Goal: Task Accomplishment & Management: Manage account settings

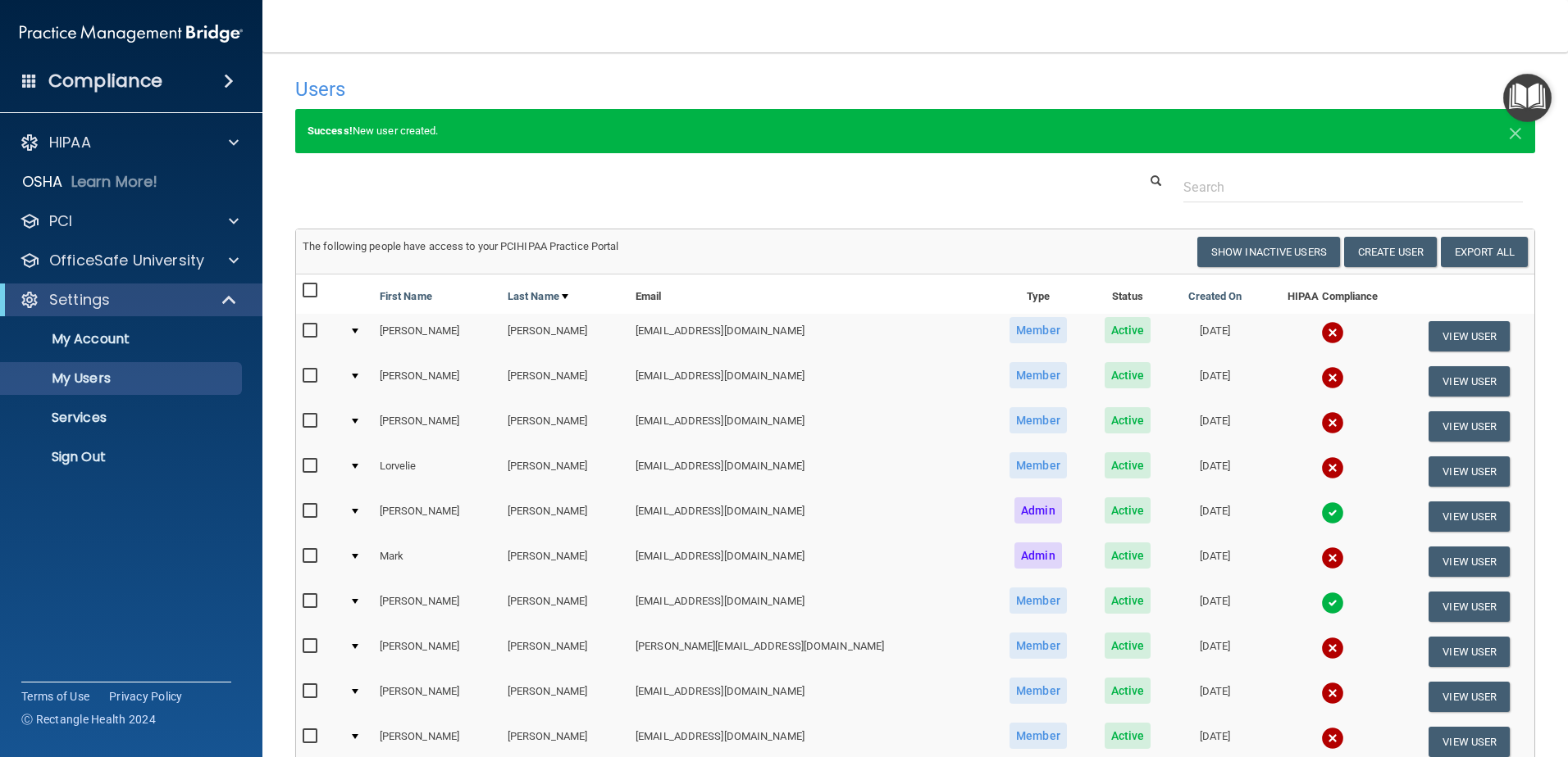
select select "20"
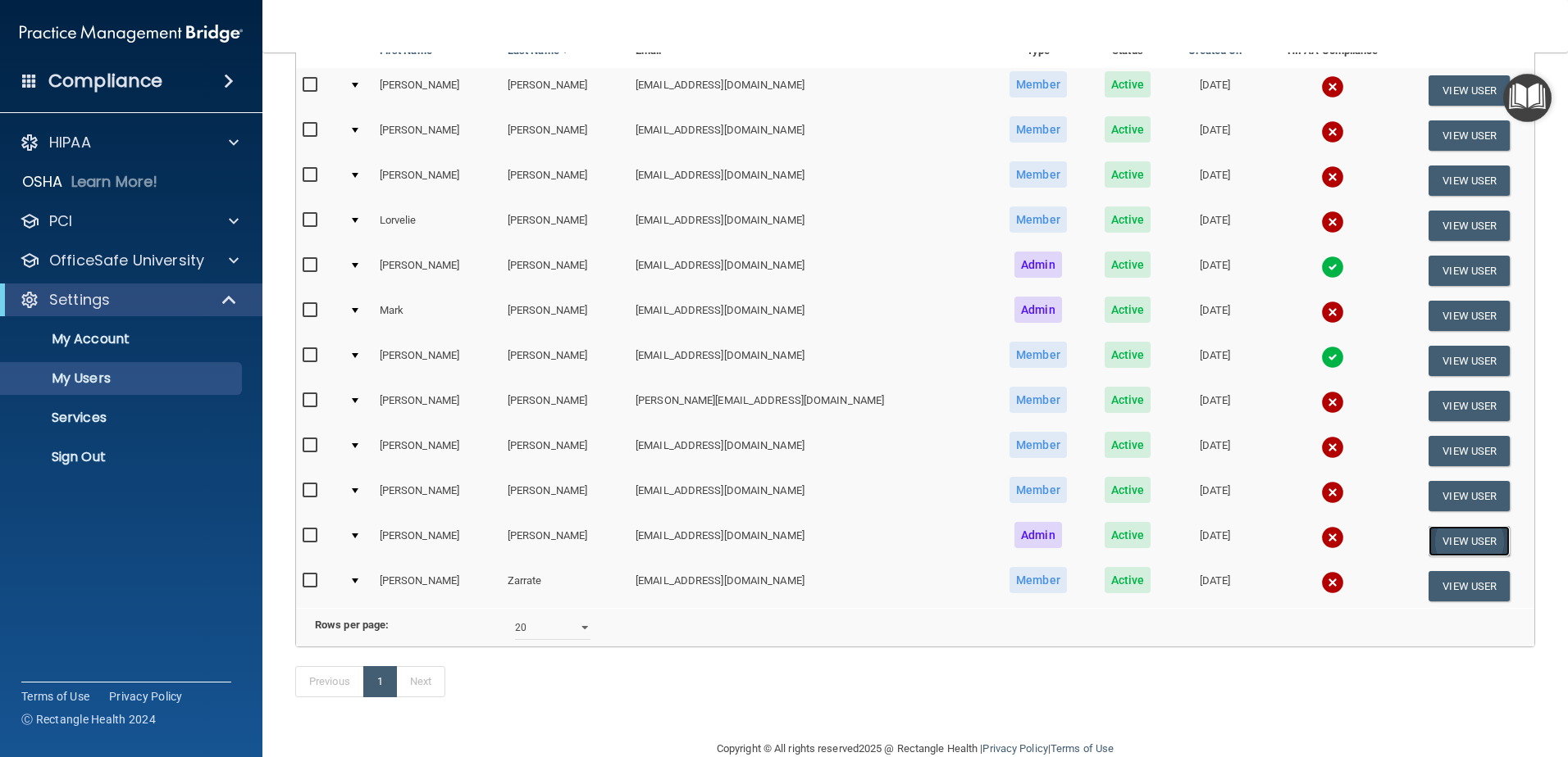
click at [1449, 546] on button "View User" at bounding box center [1468, 541] width 81 height 30
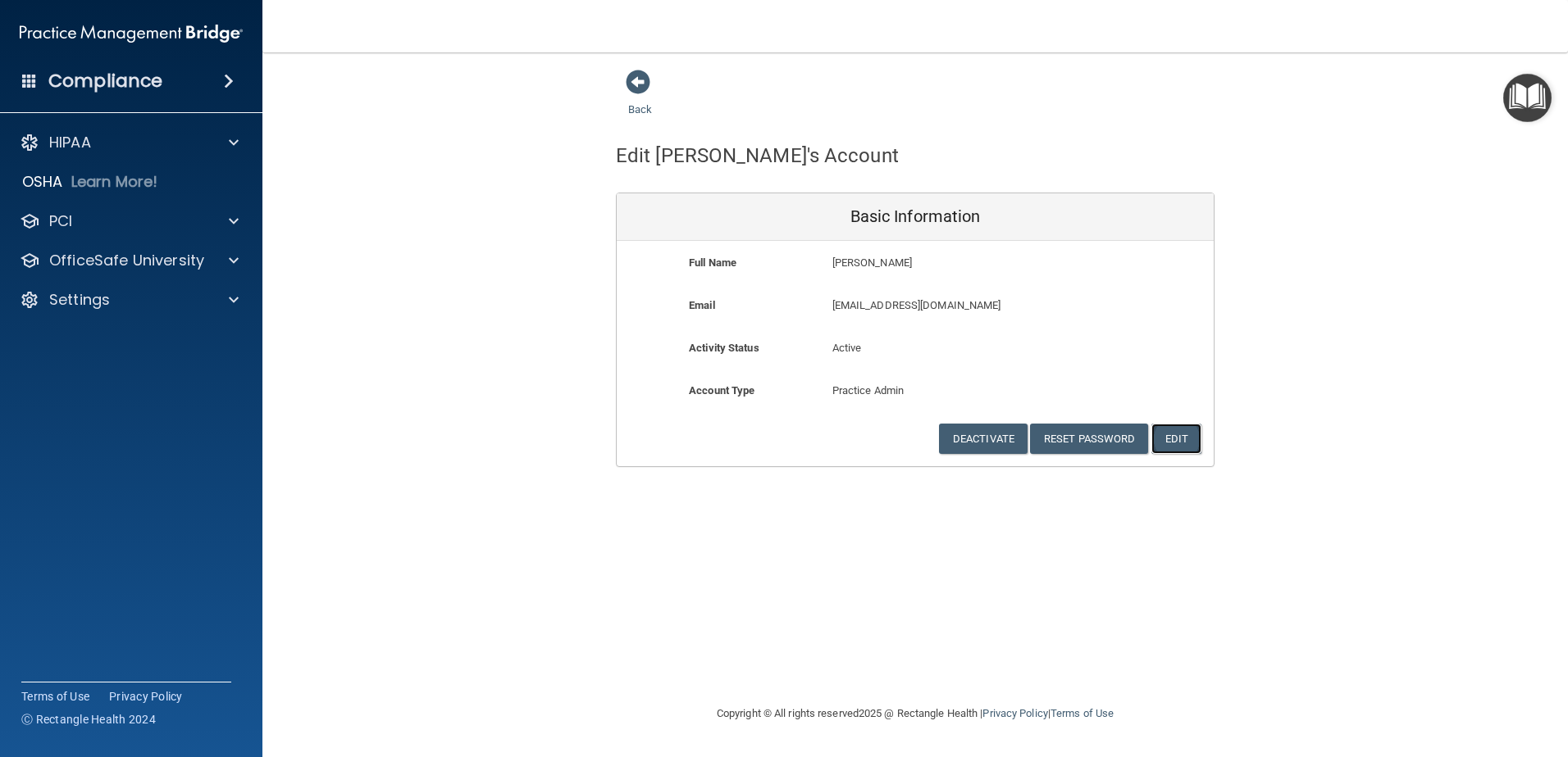
click at [1169, 442] on button "Edit" at bounding box center [1176, 439] width 50 height 30
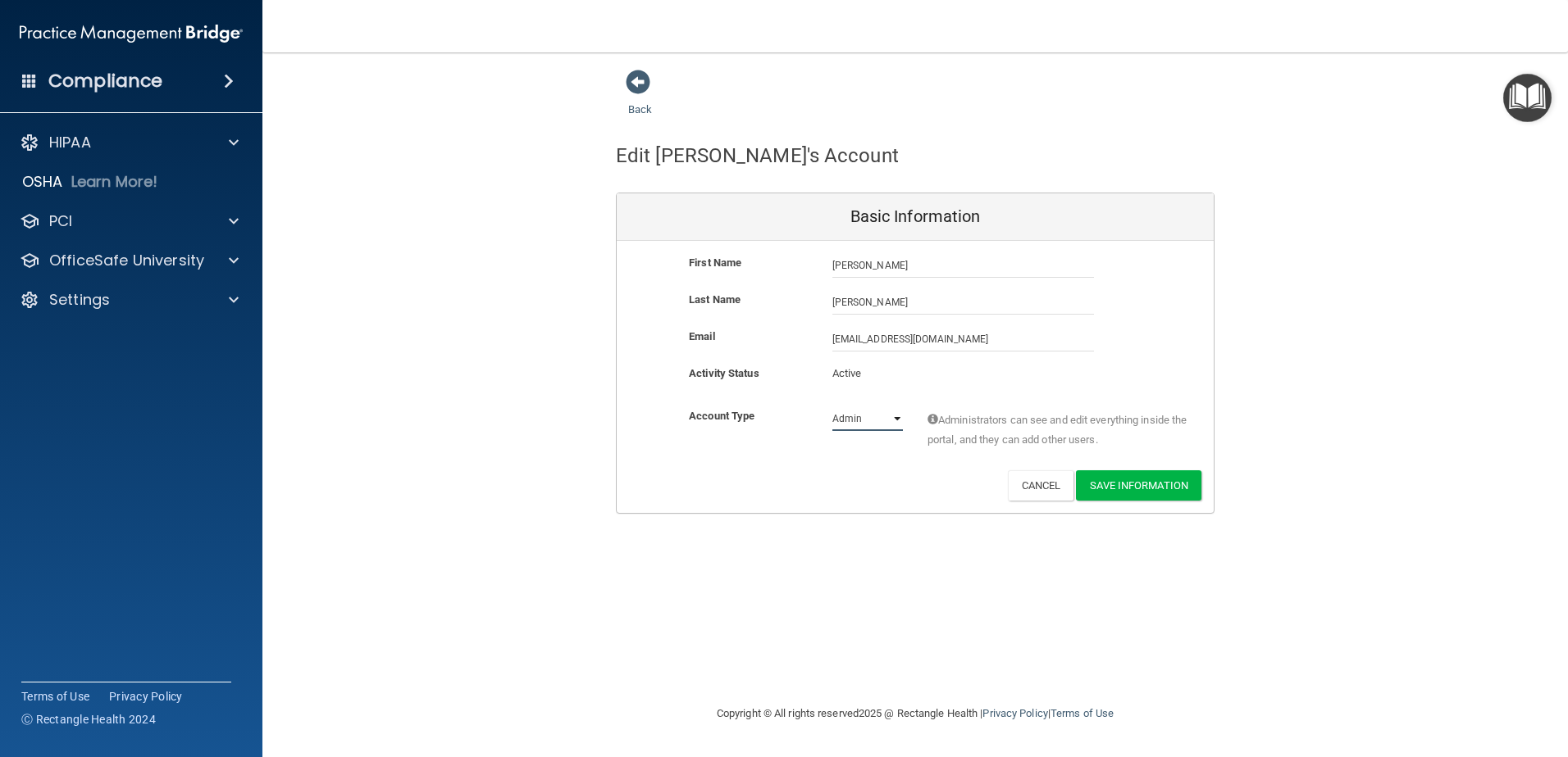
click at [894, 414] on select "Admin Member" at bounding box center [868, 419] width 70 height 25
select select "practice_member"
click at [832, 407] on select "Admin Member" at bounding box center [868, 419] width 70 height 25
click at [1120, 487] on button "Save Information" at bounding box center [1138, 485] width 125 height 30
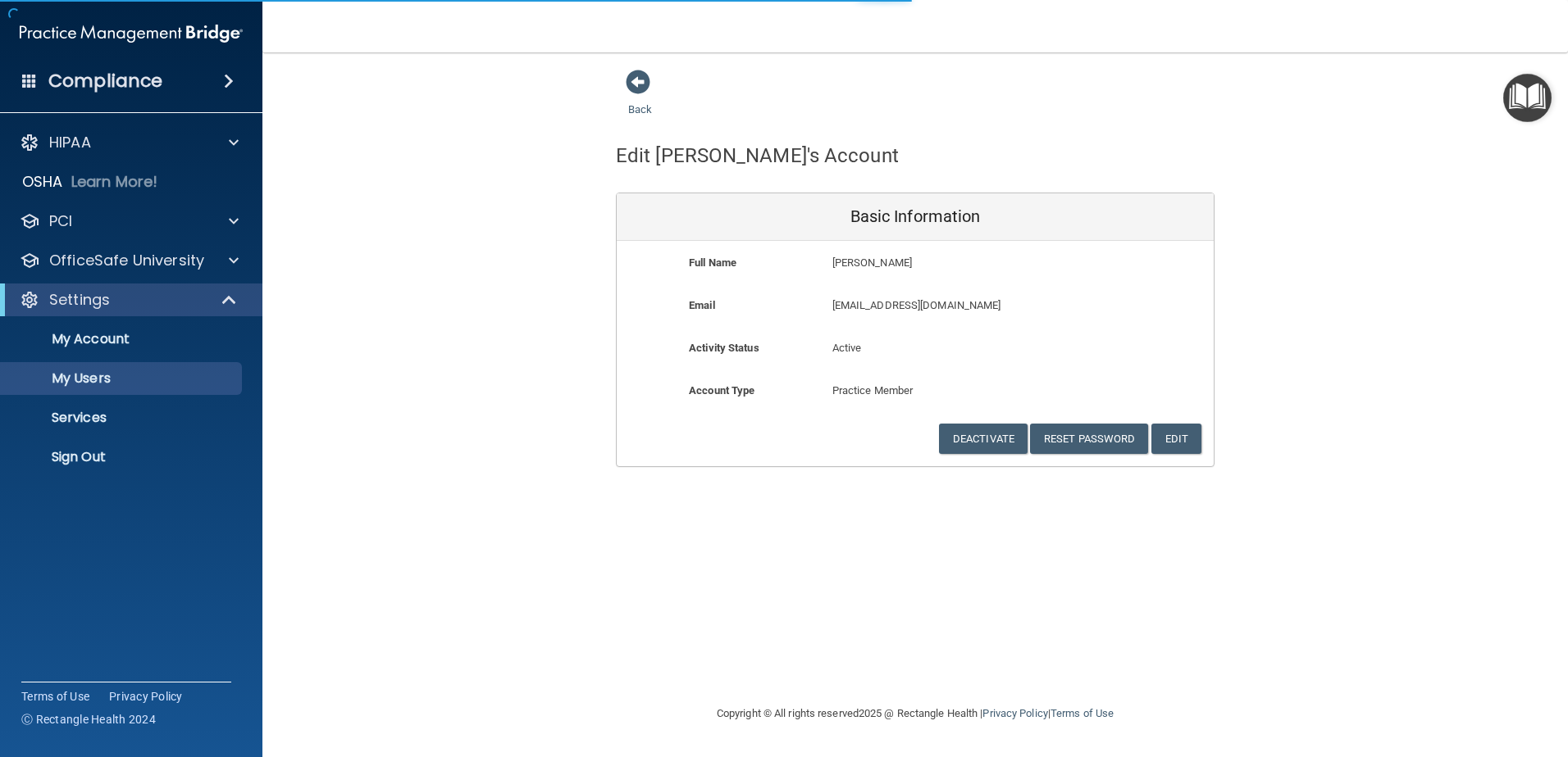
select select "20"
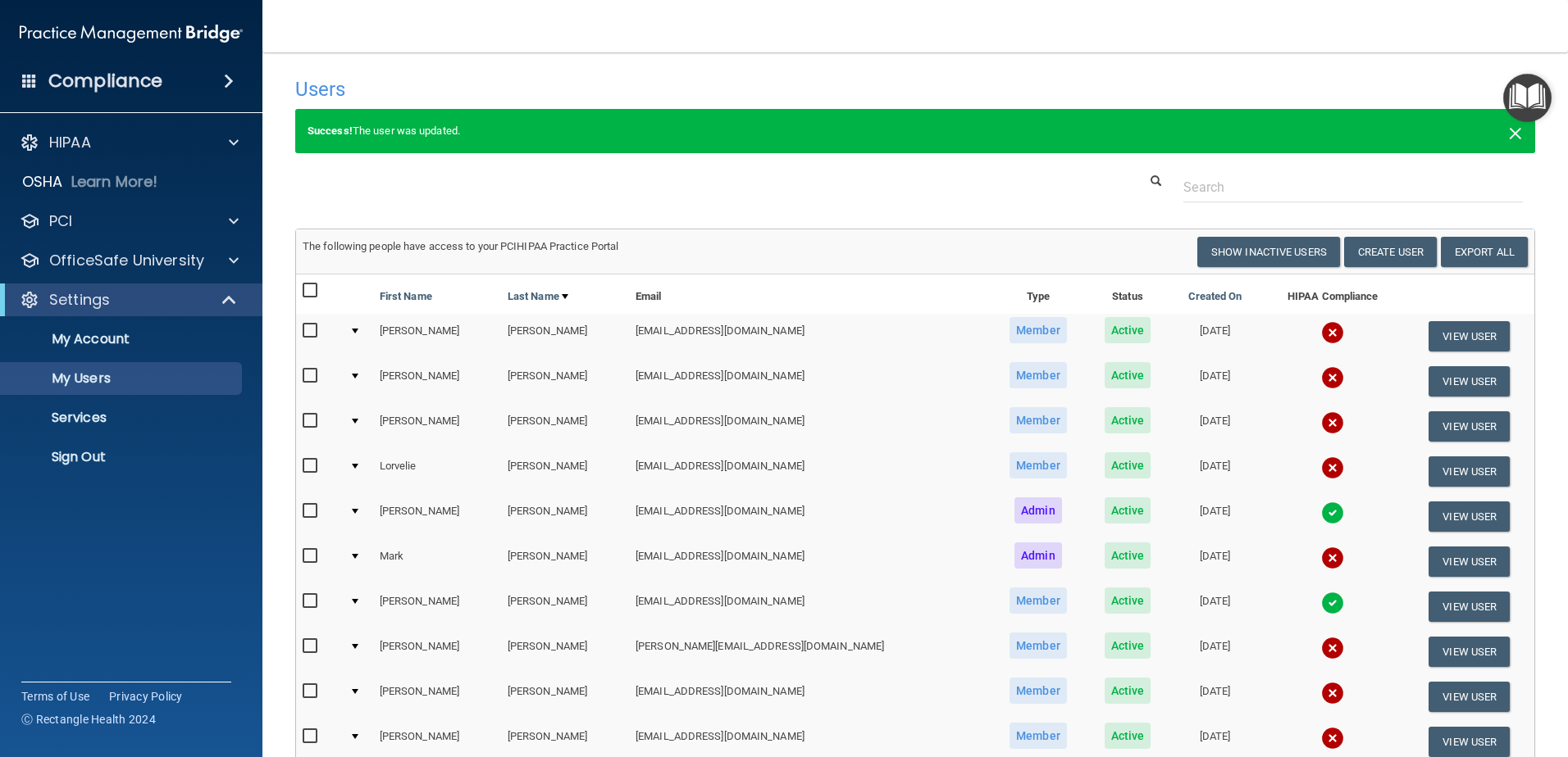
click at [1508, 133] on span "×" at bounding box center [1516, 131] width 15 height 33
select select "20"
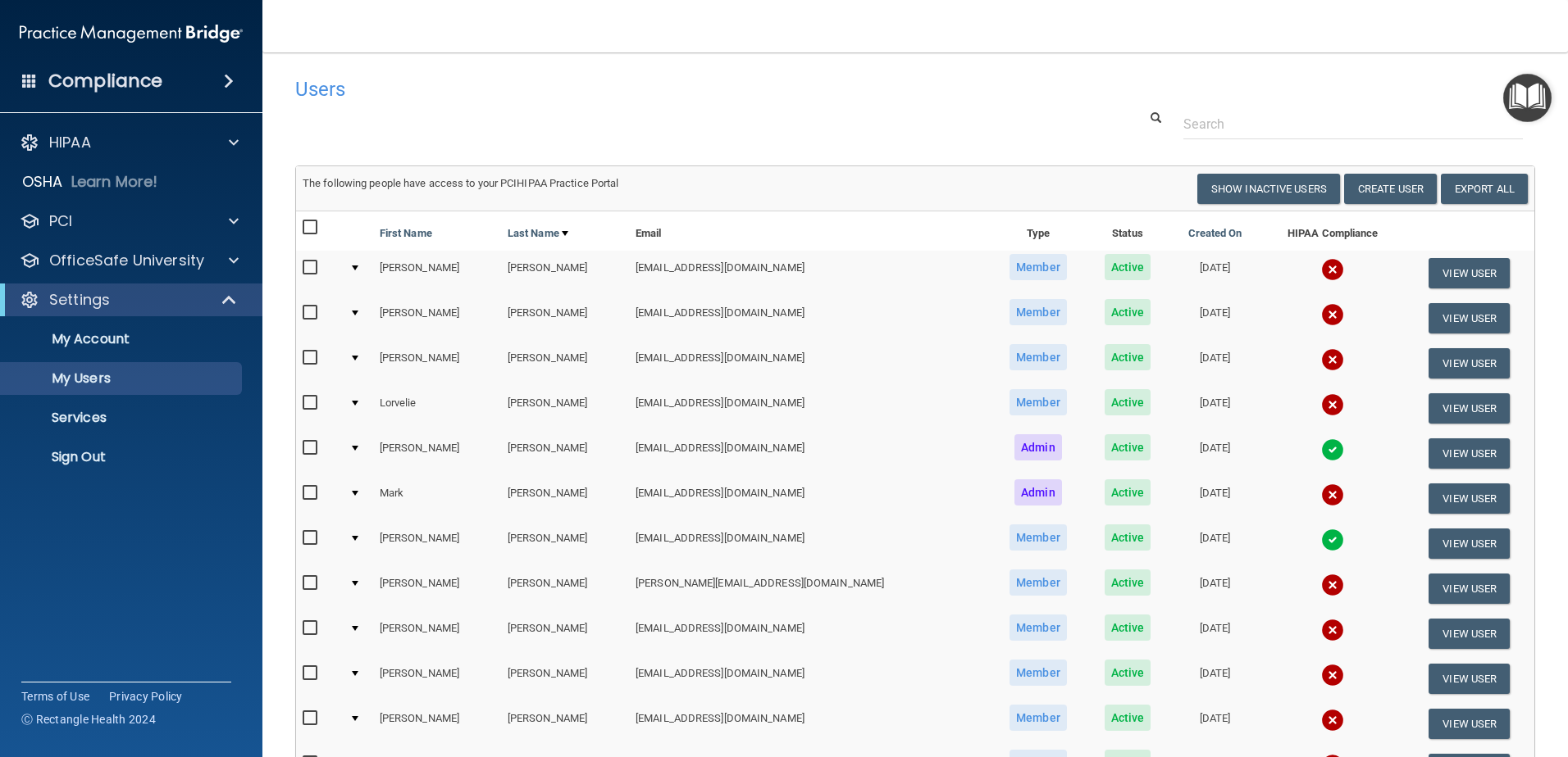
click at [316, 228] on input "checkbox" at bounding box center [312, 228] width 19 height 13
checkbox input "true"
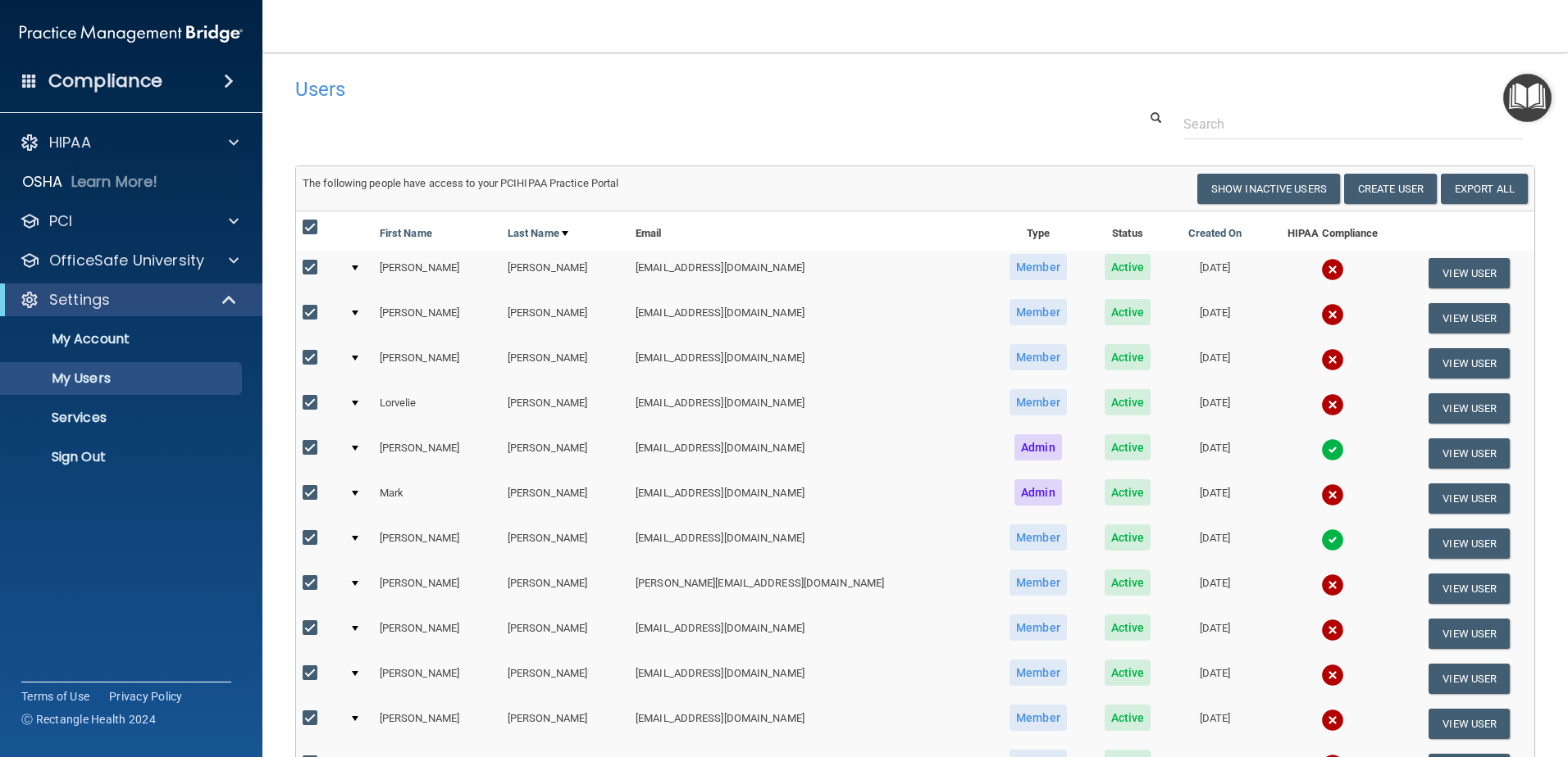
checkbox input "true"
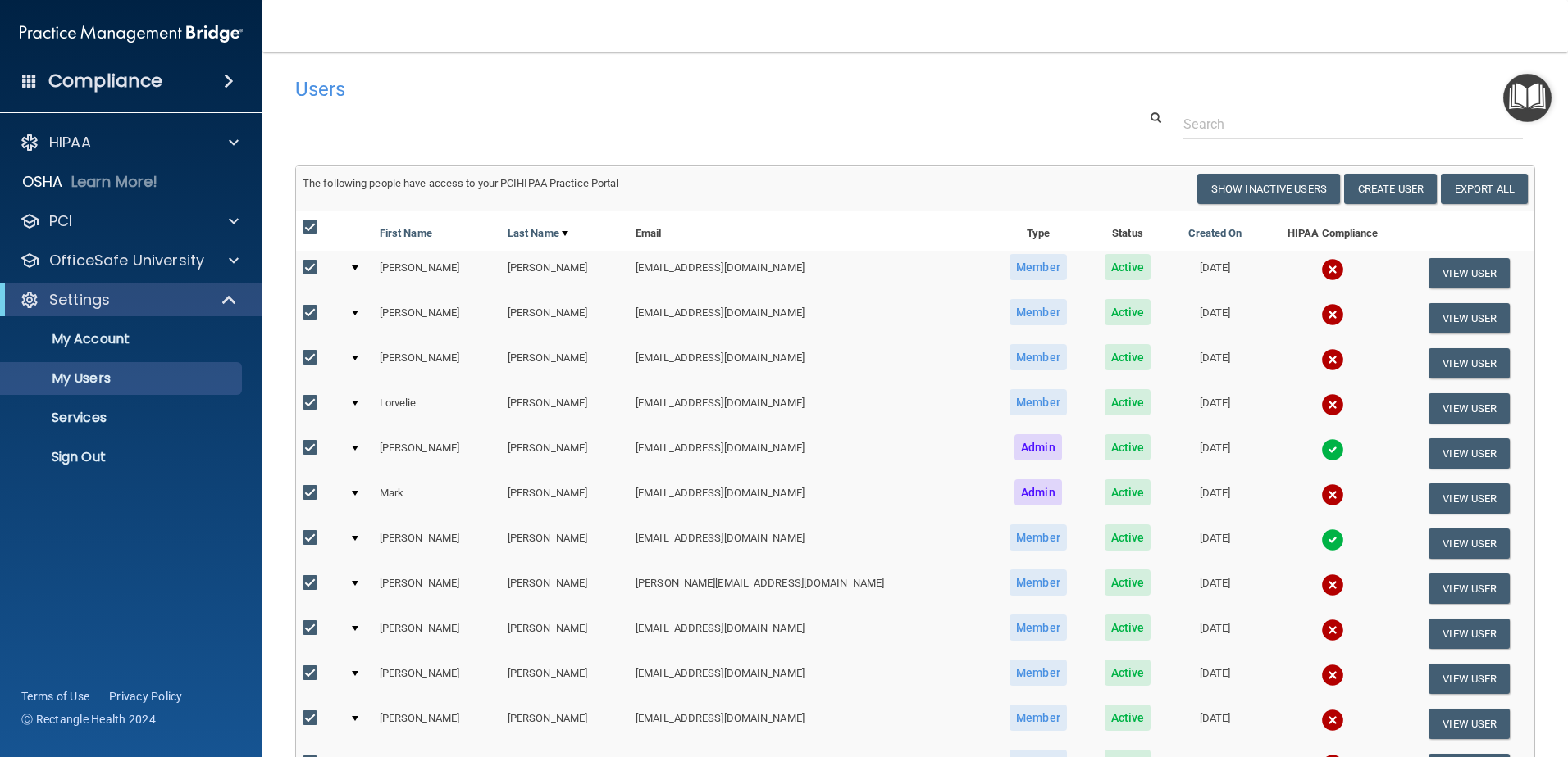
checkbox input "true"
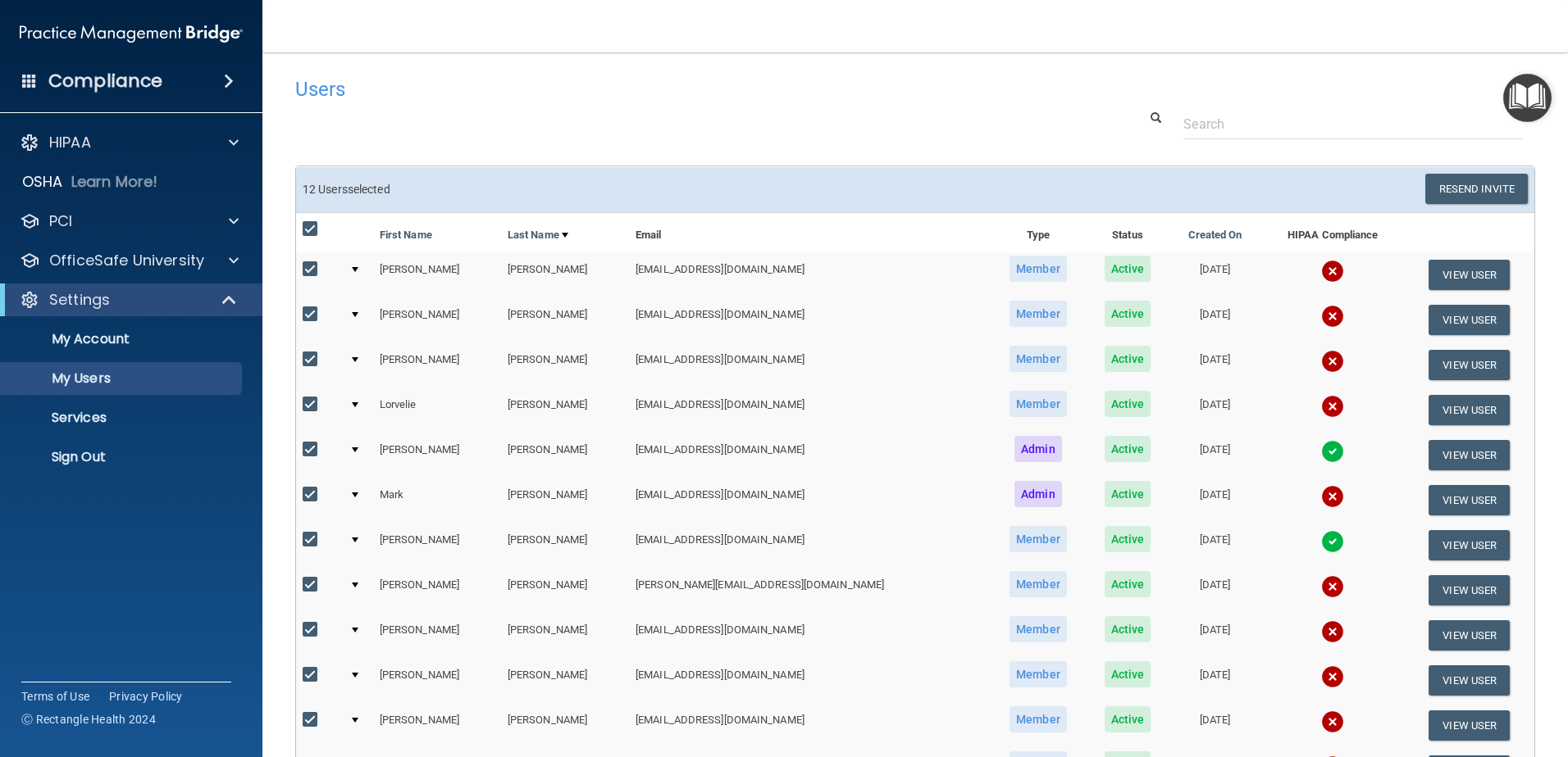
click at [310, 538] on input "checkbox" at bounding box center [312, 540] width 19 height 13
checkbox input "false"
click at [308, 451] on input "checkbox" at bounding box center [312, 450] width 19 height 13
checkbox input "false"
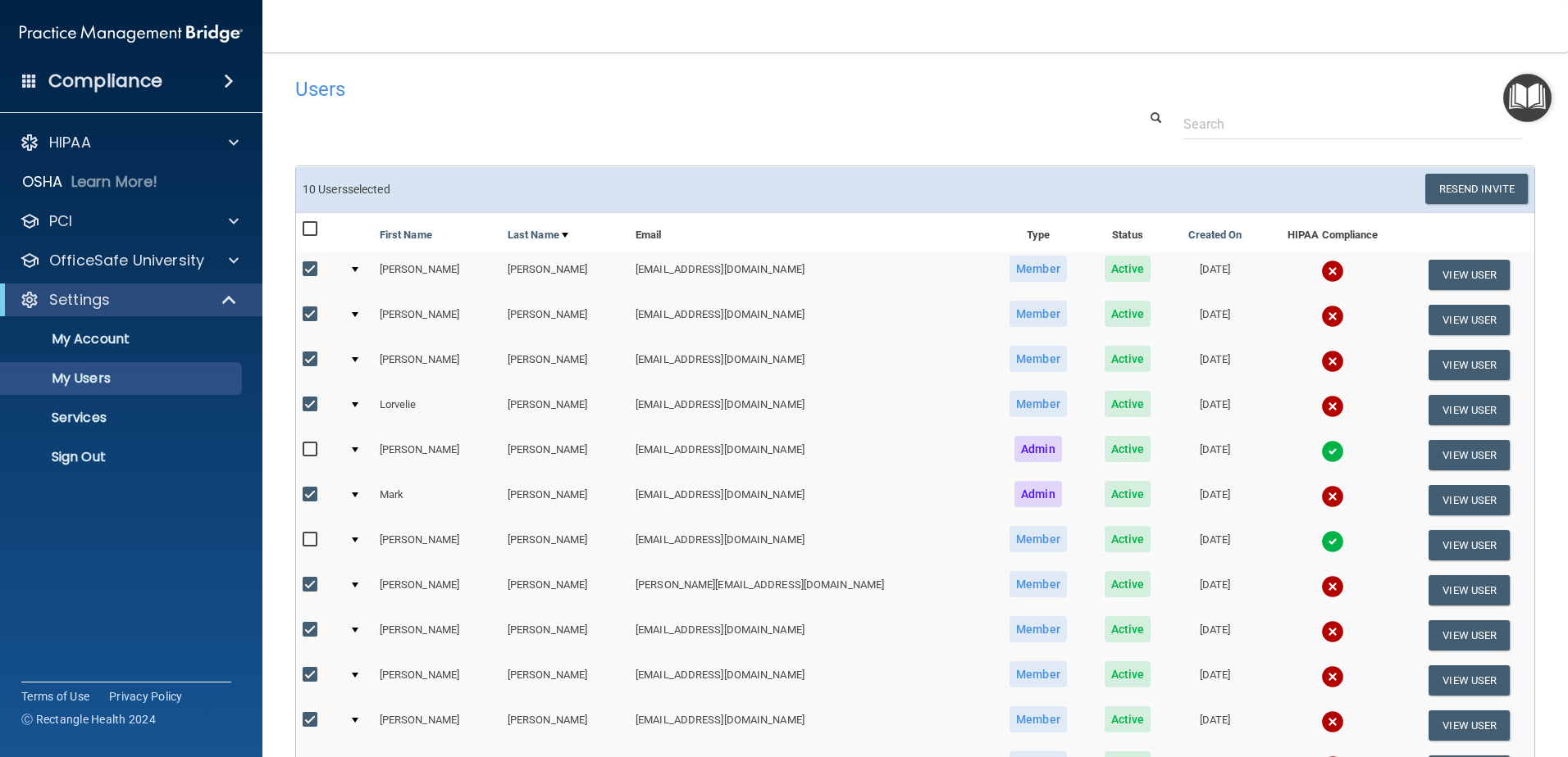
click at [309, 232] on input "checkbox" at bounding box center [312, 230] width 19 height 13
checkbox input "true"
click at [309, 232] on input "checkbox" at bounding box center [312, 230] width 19 height 13
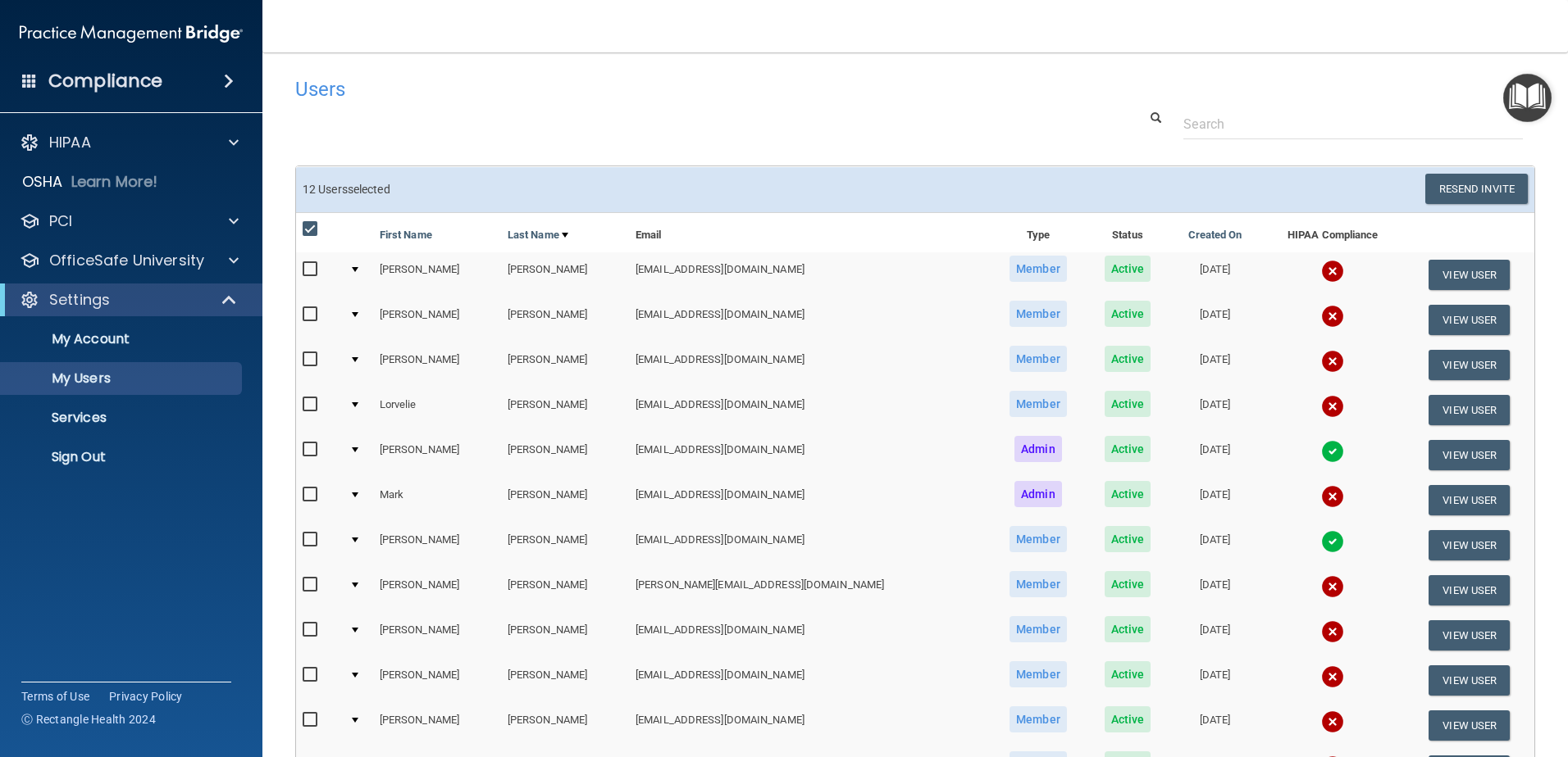
checkbox input "false"
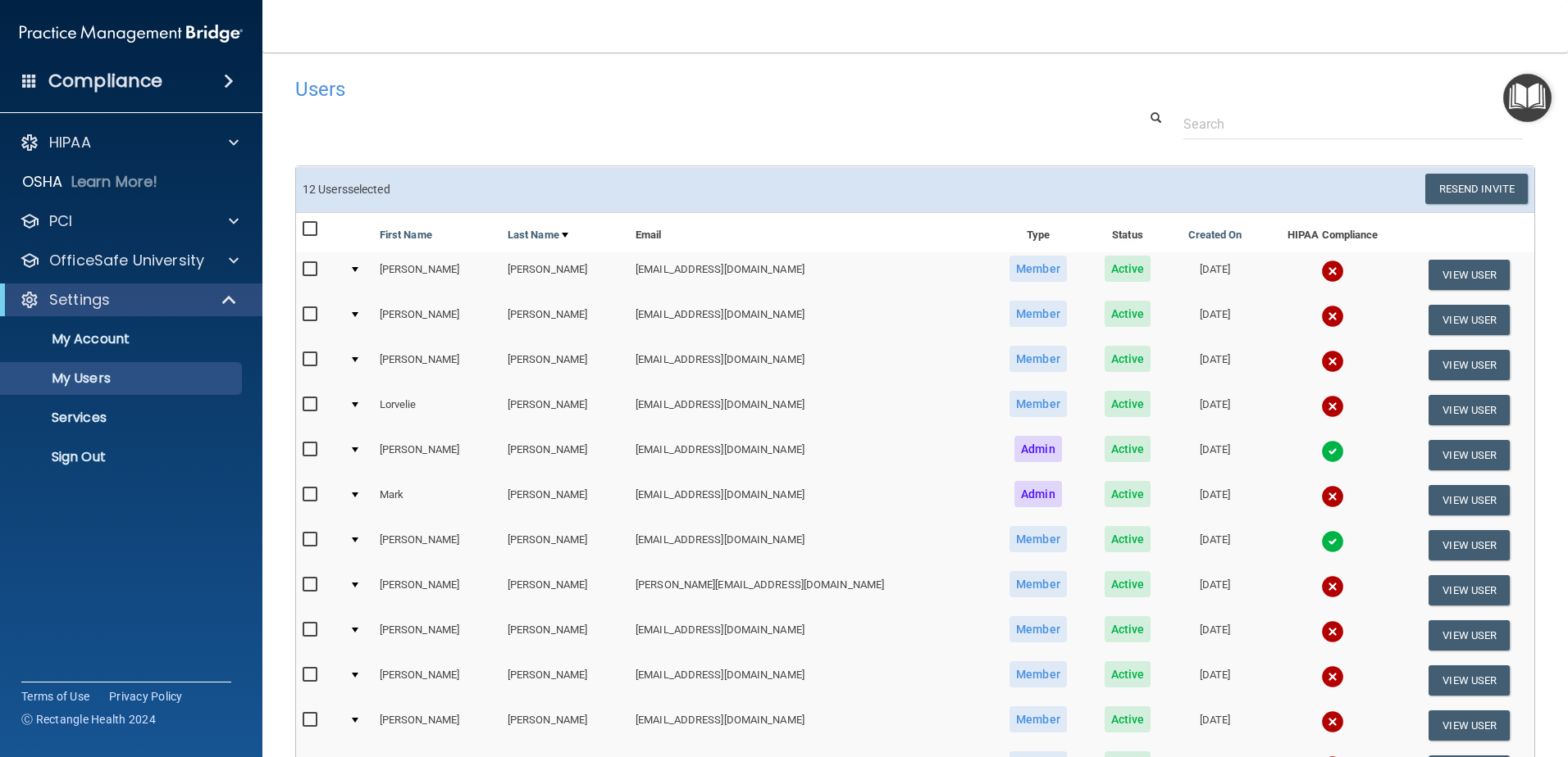
checkbox input "false"
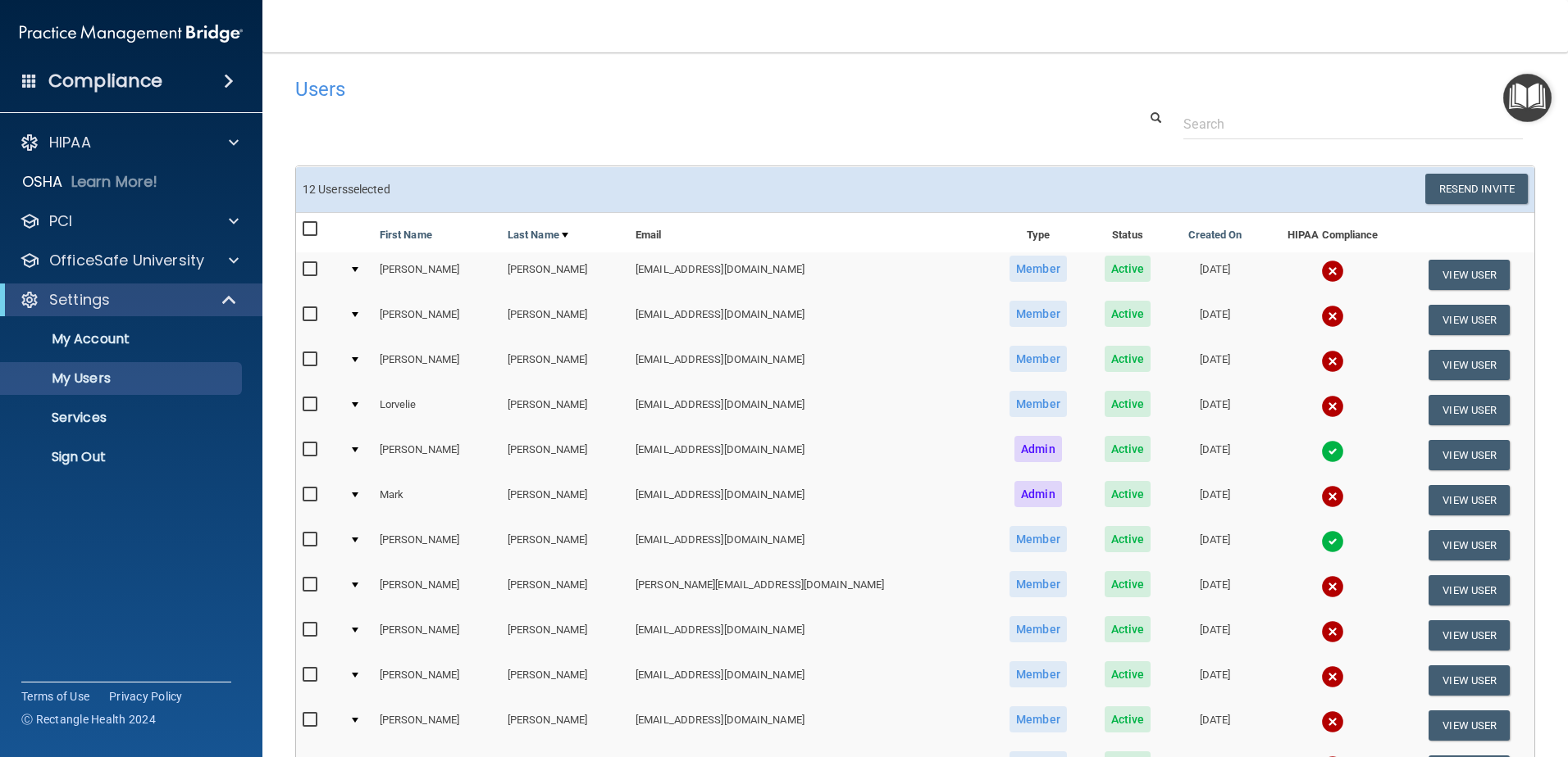
checkbox input "false"
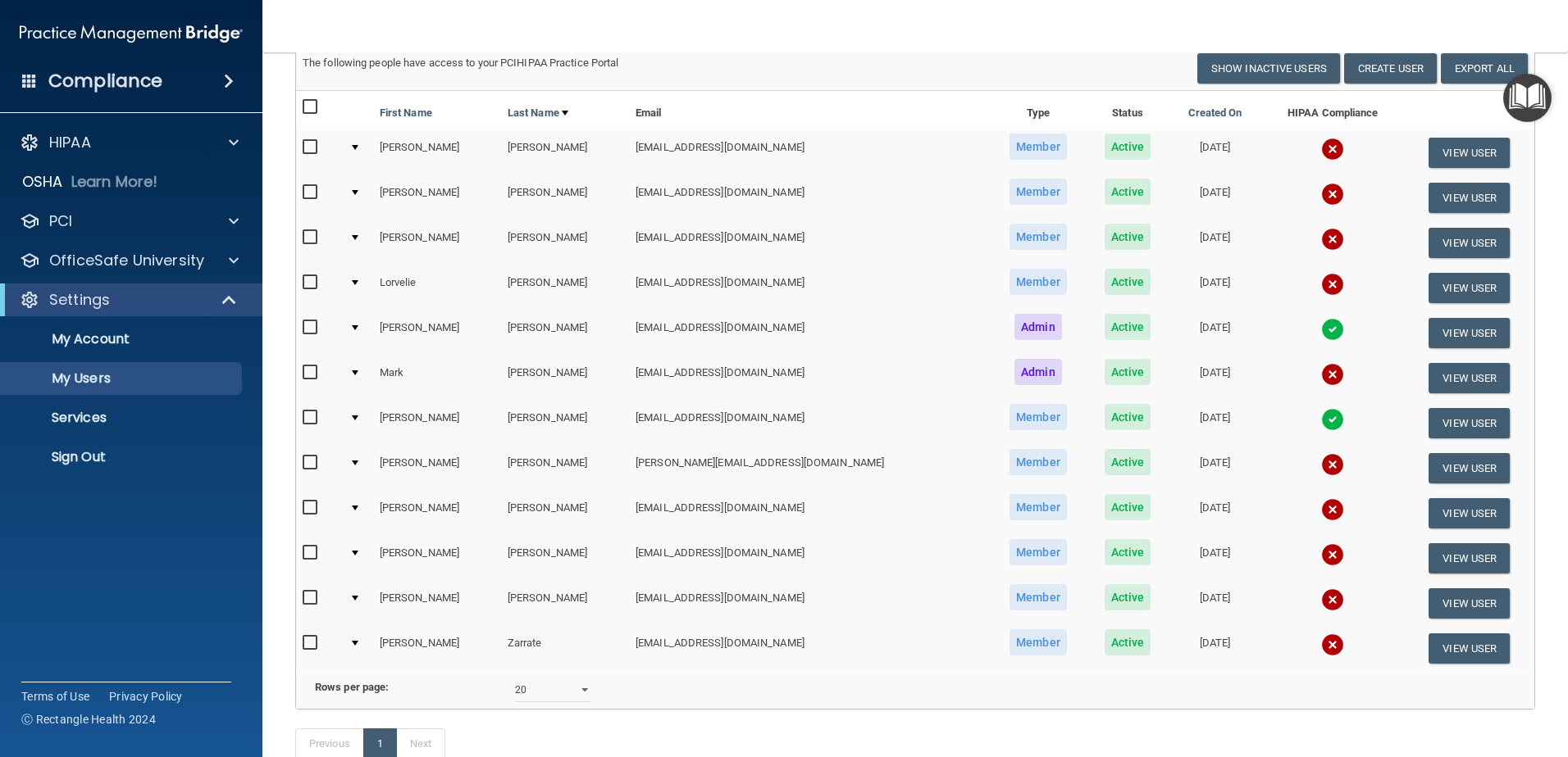
scroll to position [164, 0]
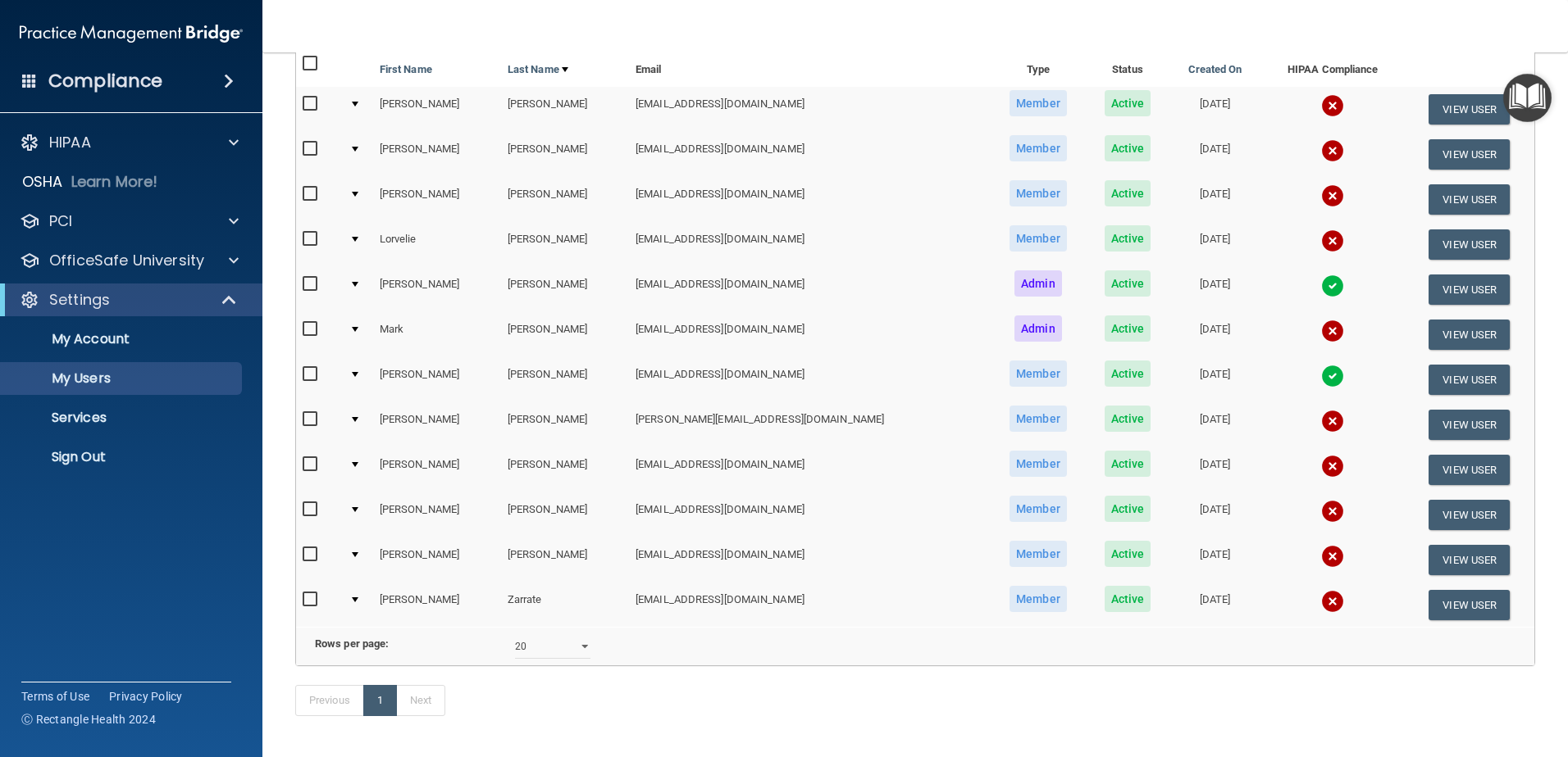
click at [309, 509] on input "checkbox" at bounding box center [312, 510] width 19 height 13
checkbox input "true"
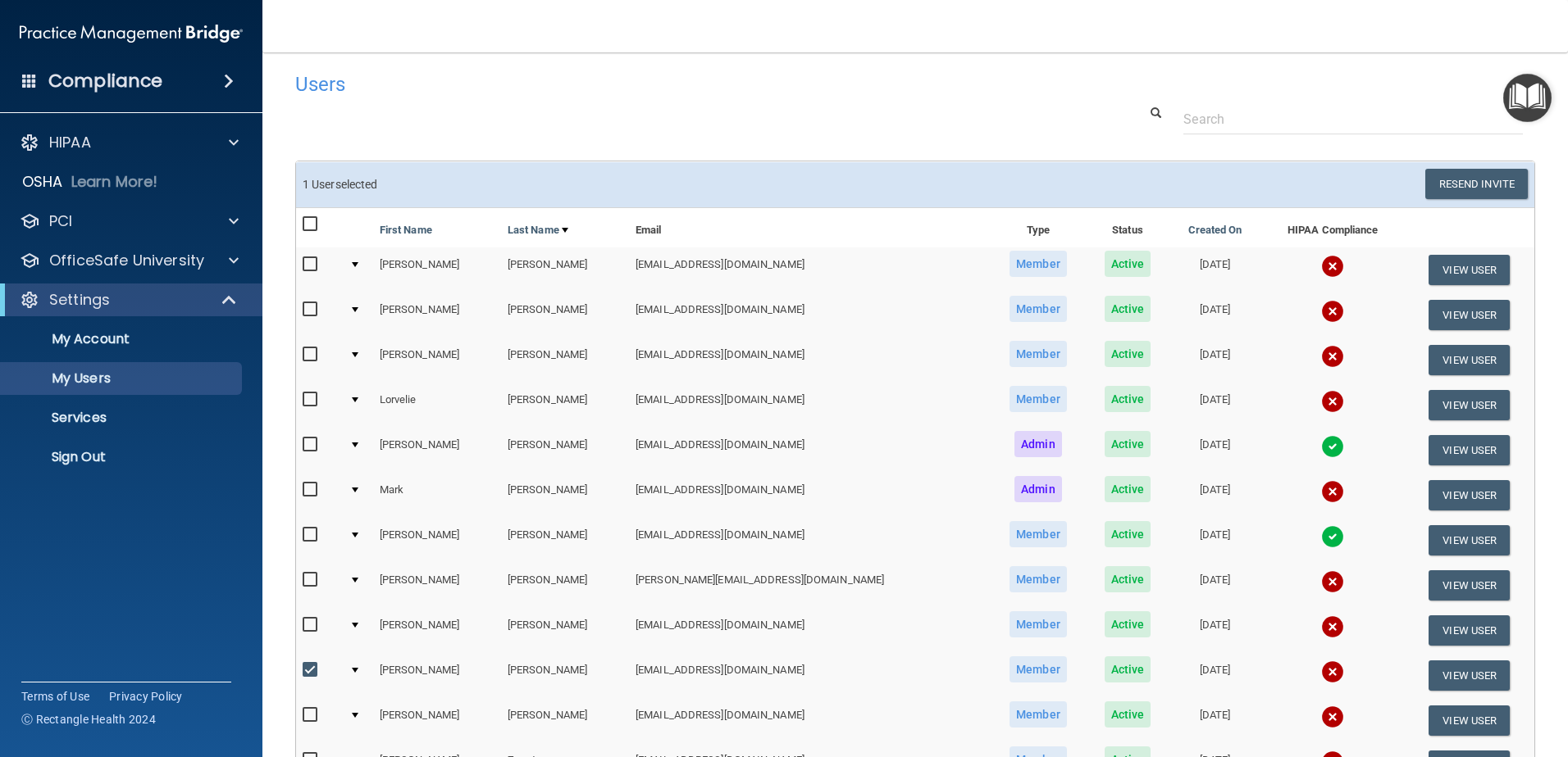
scroll to position [0, 0]
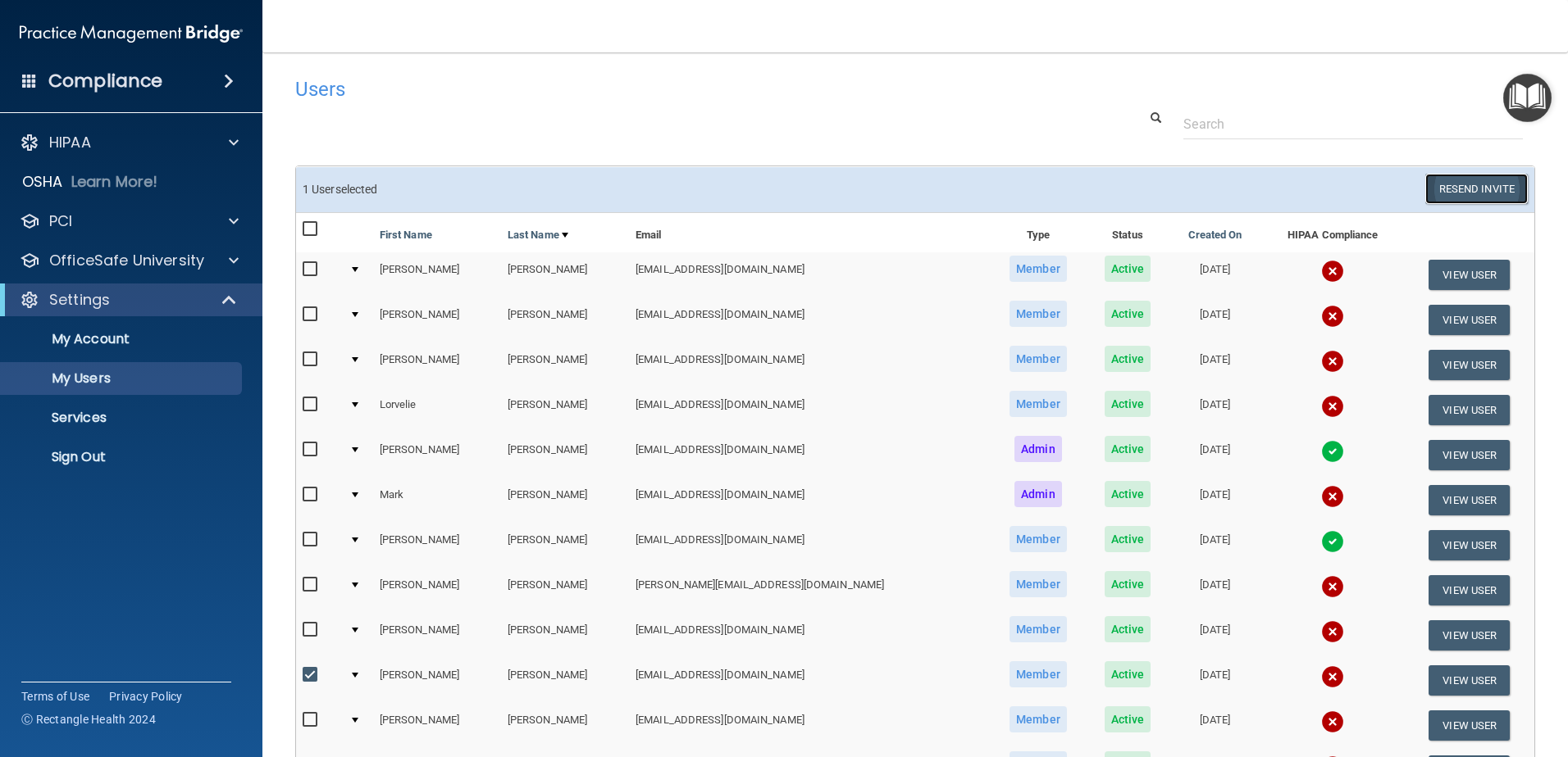
click at [1468, 192] on button "Resend Invite" at bounding box center [1477, 189] width 103 height 30
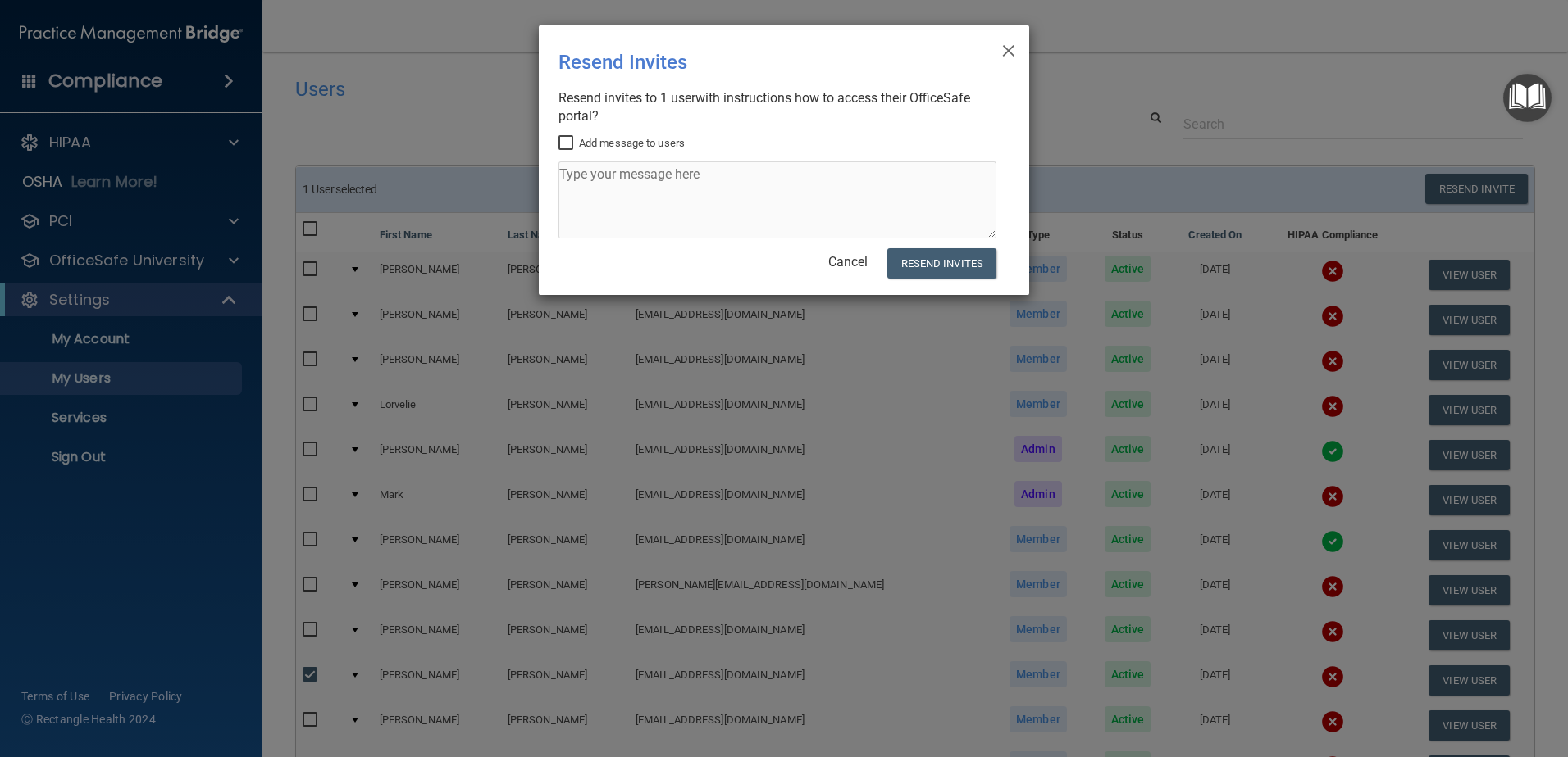
click at [564, 144] on input "Add message to users" at bounding box center [568, 143] width 19 height 13
checkbox input "true"
click at [578, 175] on textarea at bounding box center [777, 199] width 438 height 77
type textarea "[PERSON_NAME], please complete your compliance training by end of [DATE]. Thank…"
click at [945, 260] on button "Resend Invites" at bounding box center [942, 263] width 109 height 30
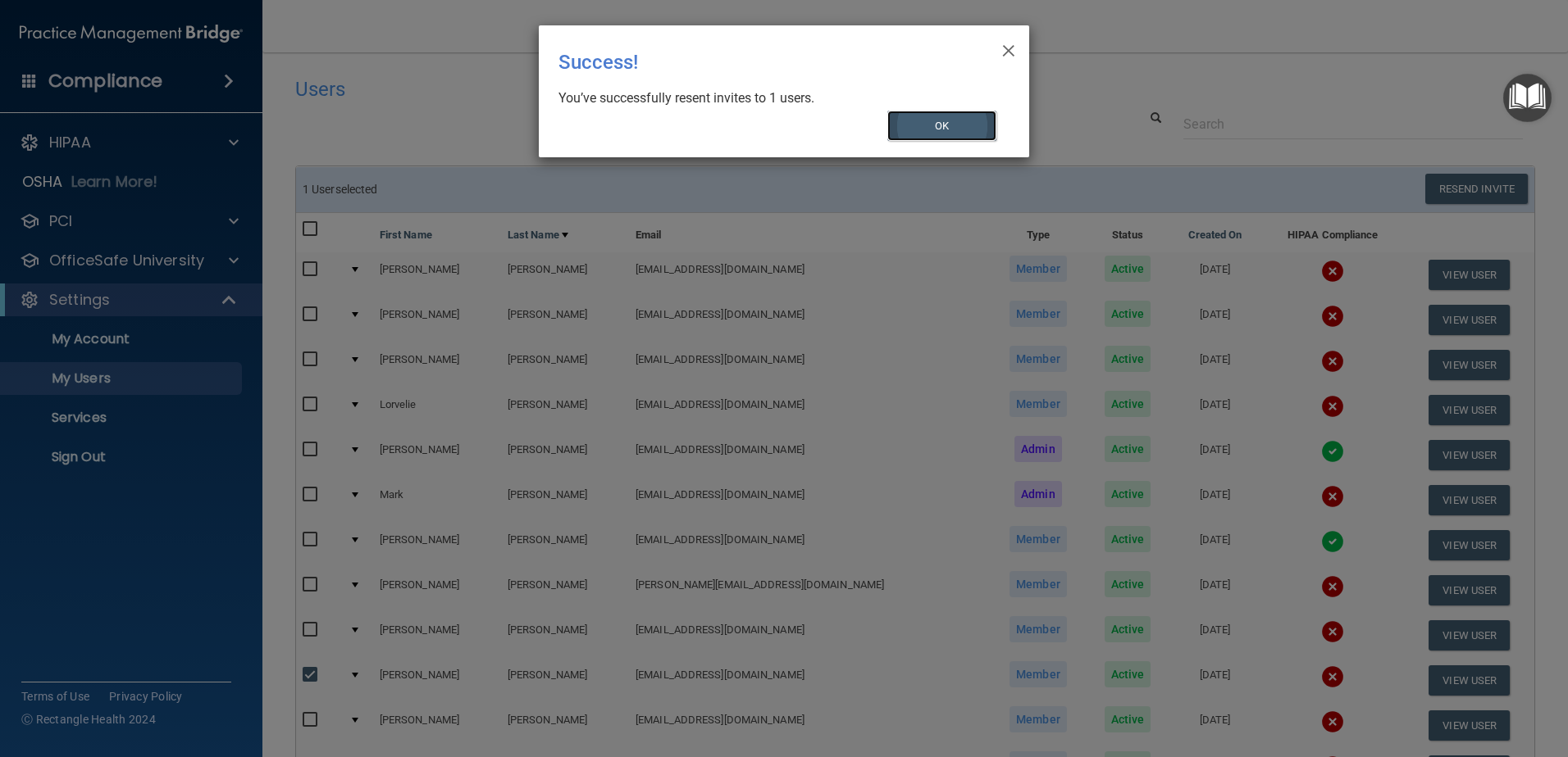
click at [949, 136] on button "OK" at bounding box center [943, 126] width 110 height 30
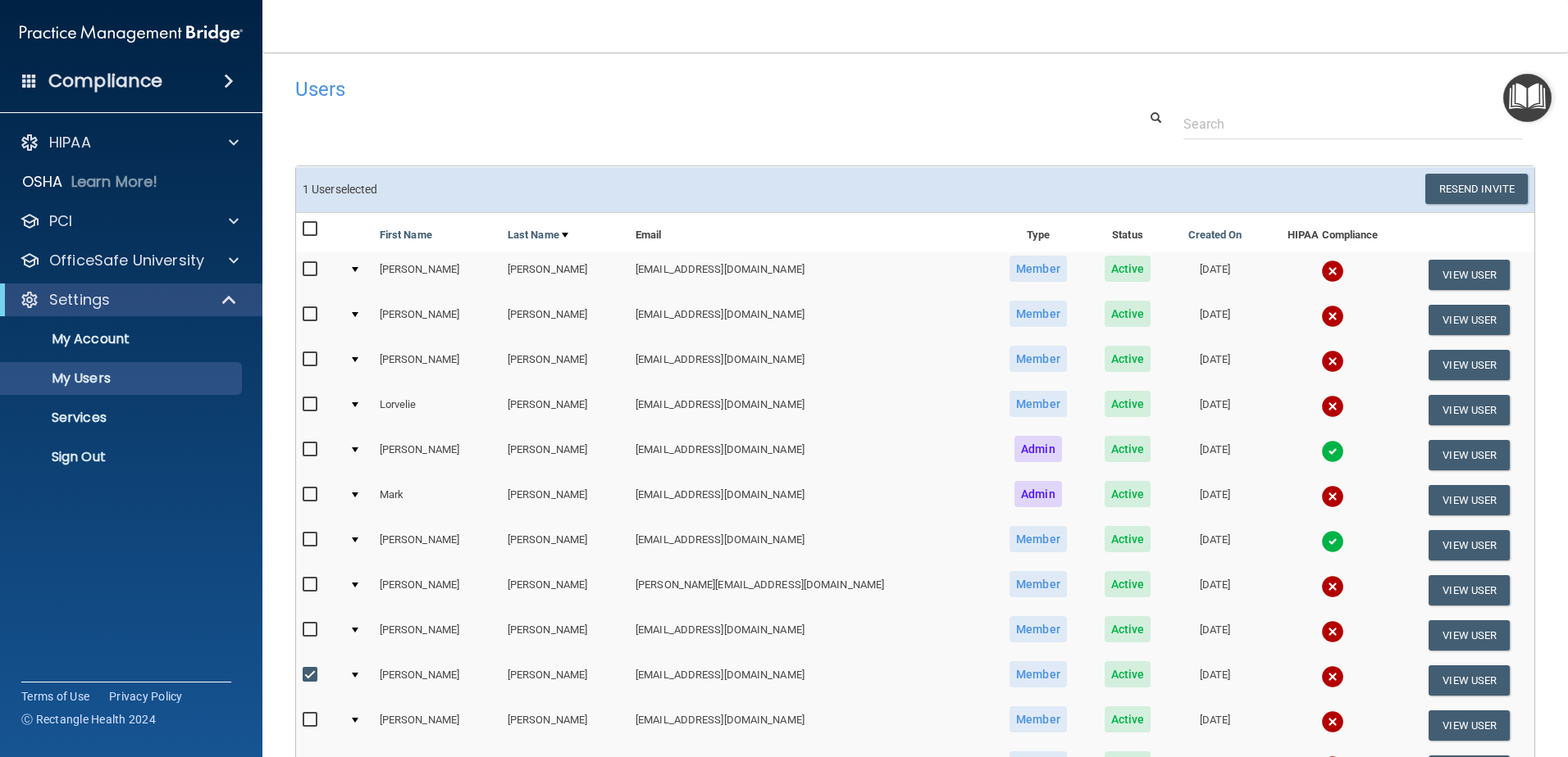
click at [316, 673] on input "checkbox" at bounding box center [312, 675] width 19 height 13
checkbox input "false"
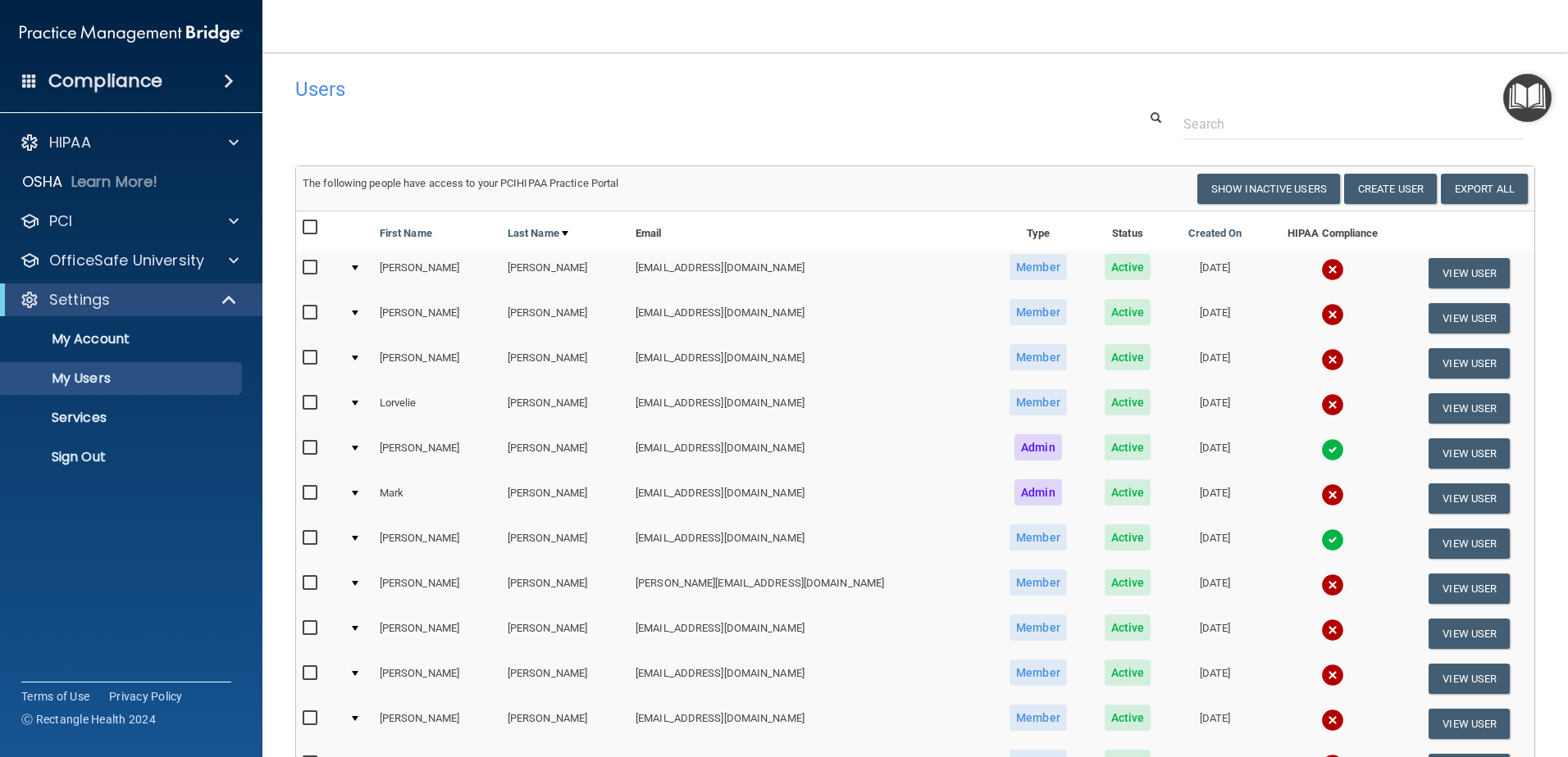
click at [308, 362] on input "checkbox" at bounding box center [312, 358] width 19 height 13
checkbox input "true"
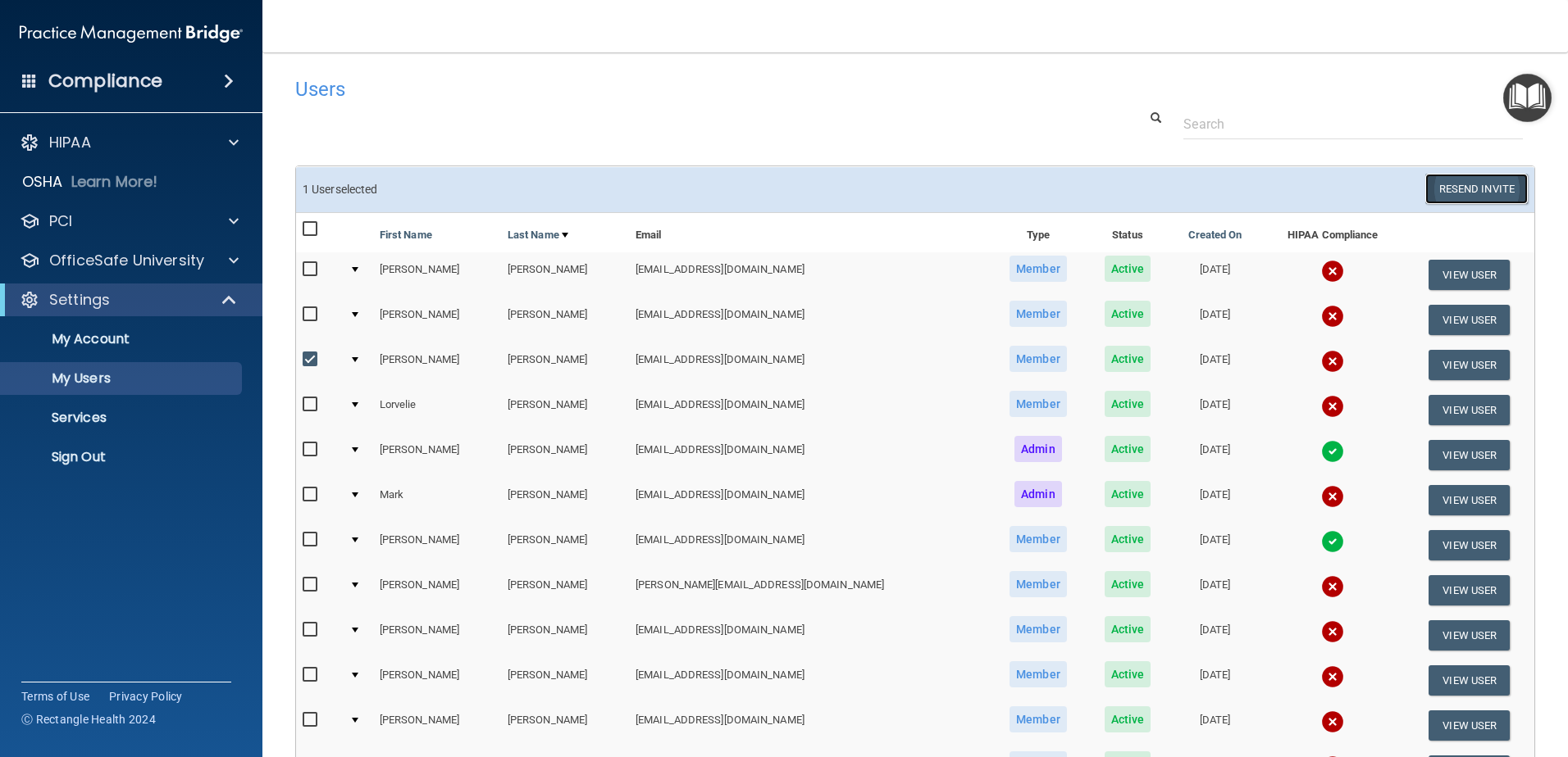
click at [1491, 189] on button "Resend Invite" at bounding box center [1477, 189] width 103 height 30
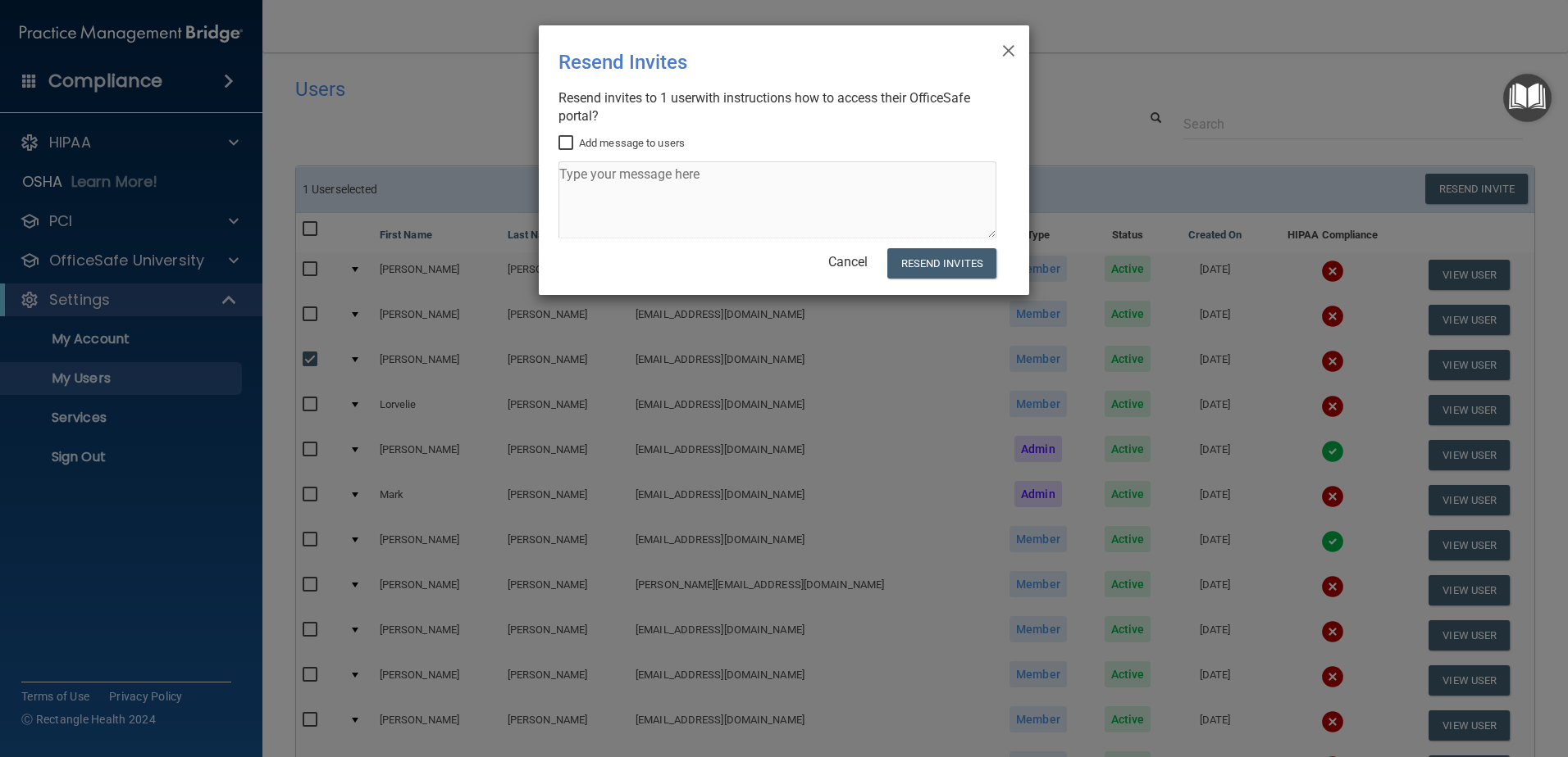
click at [571, 142] on input "Add message to users" at bounding box center [568, 143] width 19 height 13
checkbox input "true"
click at [578, 175] on textarea at bounding box center [777, 199] width 438 height 77
type textarea "[PERSON_NAME], please complete by end of [DATE]. Thank you!"
drag, startPoint x: 947, startPoint y: 273, endPoint x: 938, endPoint y: 266, distance: 11.4
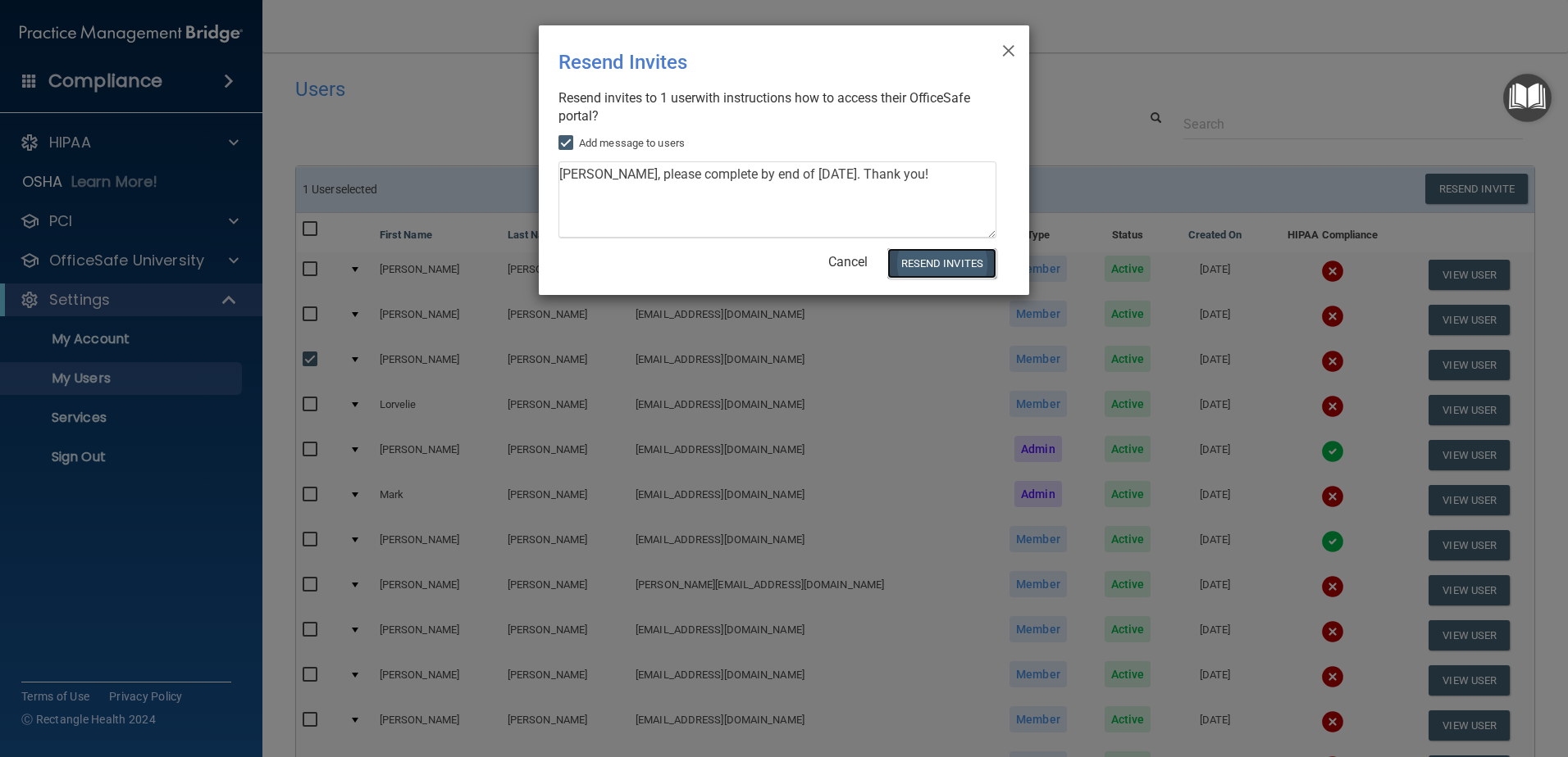
click at [938, 266] on button "Resend Invites" at bounding box center [942, 263] width 109 height 30
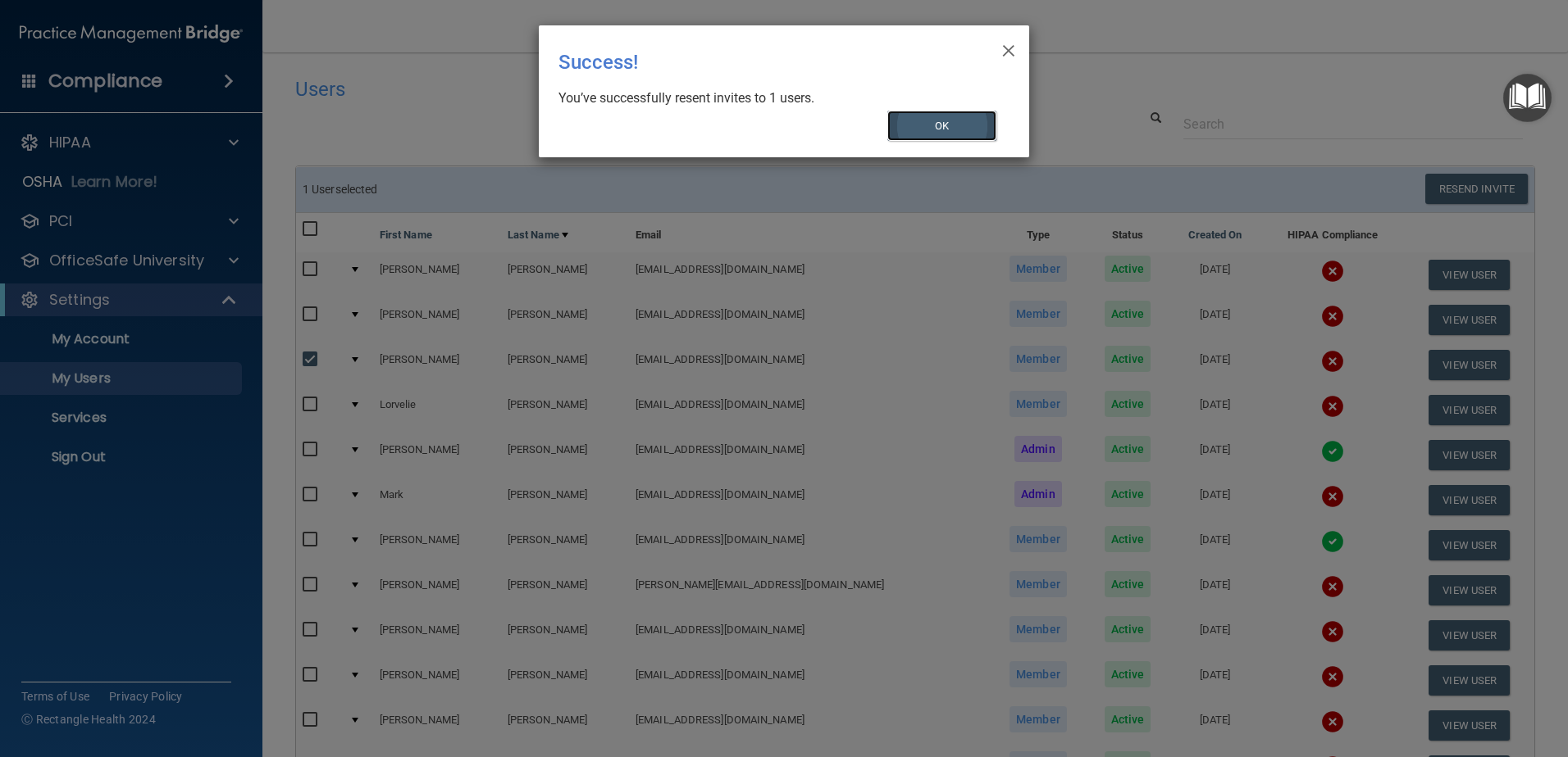
click at [937, 122] on button "OK" at bounding box center [943, 126] width 110 height 30
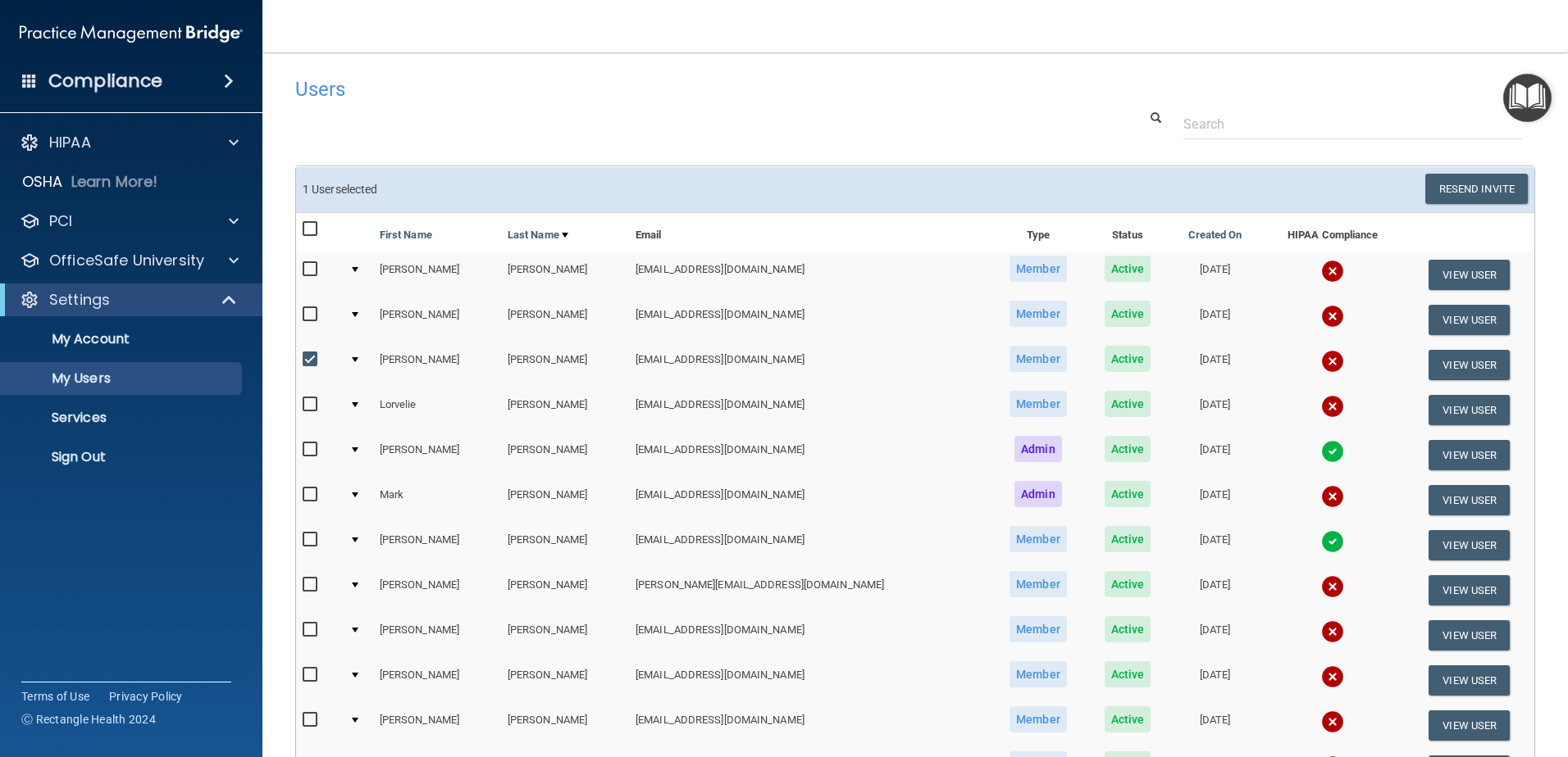
click at [316, 358] on input "checkbox" at bounding box center [312, 360] width 19 height 13
checkbox input "false"
